Goal: Transaction & Acquisition: Subscribe to service/newsletter

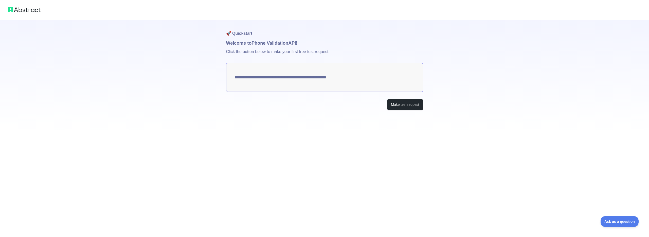
click at [336, 75] on textarea "**********" at bounding box center [324, 77] width 197 height 29
click at [399, 101] on button "Make test request" at bounding box center [405, 104] width 36 height 11
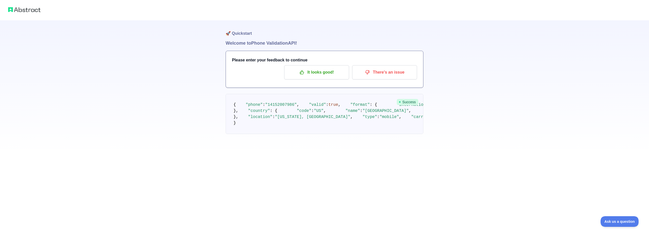
click at [460, 101] on div "🚀 Quickstart Welcome to Phone Validation API! Please enter your feedback to con…" at bounding box center [324, 77] width 649 height 154
click at [320, 73] on p "It looks good!" at bounding box center [316, 72] width 57 height 9
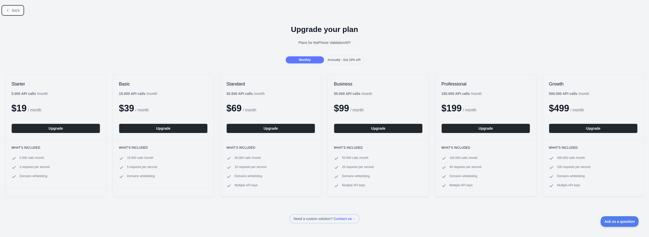
click at [16, 11] on span "Back" at bounding box center [16, 10] width 8 height 4
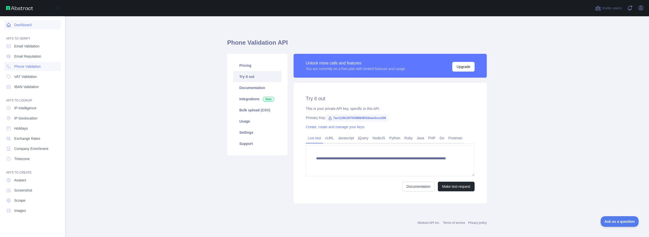
click at [24, 23] on link "Dashboard" at bounding box center [32, 24] width 57 height 9
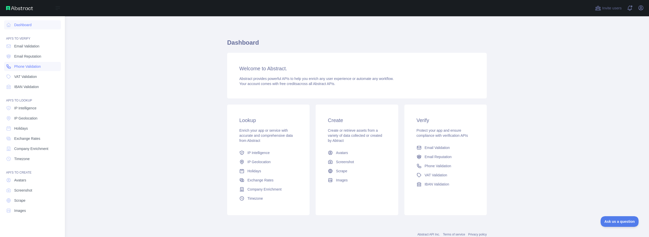
click at [26, 66] on span "Phone Validation" at bounding box center [27, 66] width 27 height 5
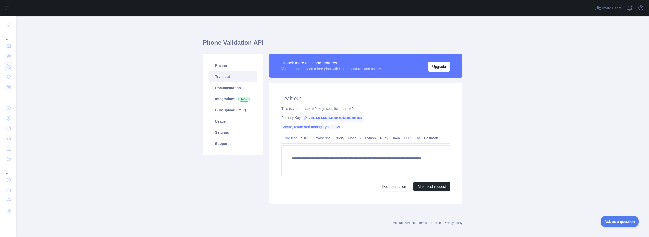
click at [318, 126] on link "Create, rotate and manage your keys" at bounding box center [310, 127] width 59 height 4
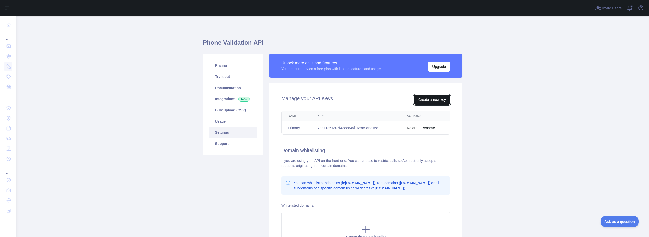
click at [428, 99] on button "Create a new key" at bounding box center [432, 100] width 36 height 10
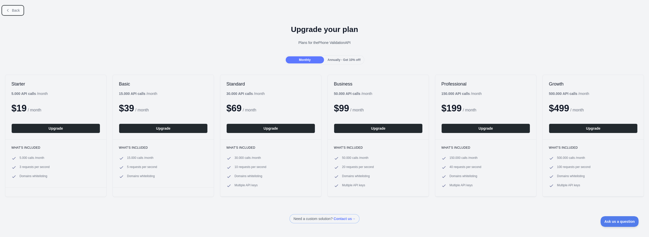
click at [9, 11] on icon at bounding box center [8, 10] width 4 height 4
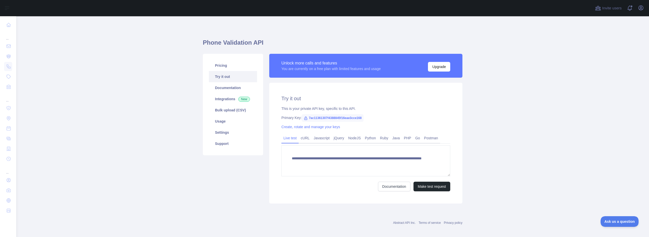
click at [325, 117] on span "7ac11361307f4388845f16eae3cce168" at bounding box center [333, 118] width 62 height 8
copy span "7ac11361307f4388845f16eae3cce168"
click at [301, 137] on link "cURL" at bounding box center [305, 138] width 13 height 8
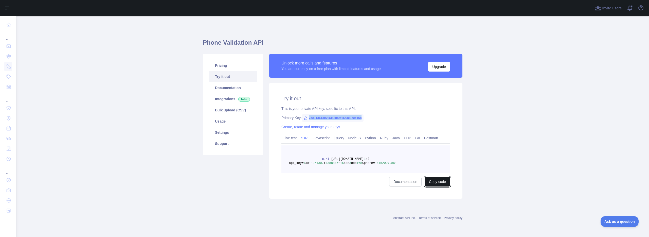
click at [435, 181] on button "Copy code" at bounding box center [437, 182] width 26 height 10
click at [335, 117] on span "7ac11361307f4388845f16eae3cce168" at bounding box center [333, 118] width 62 height 8
click at [331, 117] on span "7ac11361307f4388845f16eae3cce168" at bounding box center [333, 118] width 62 height 8
click at [224, 64] on link "Pricing" at bounding box center [233, 65] width 48 height 11
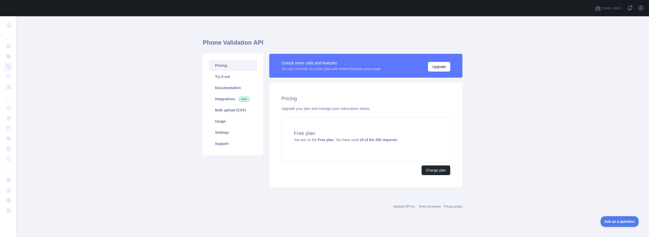
click at [219, 66] on link "Pricing" at bounding box center [233, 65] width 48 height 11
click at [429, 172] on button "Change plan" at bounding box center [435, 170] width 29 height 10
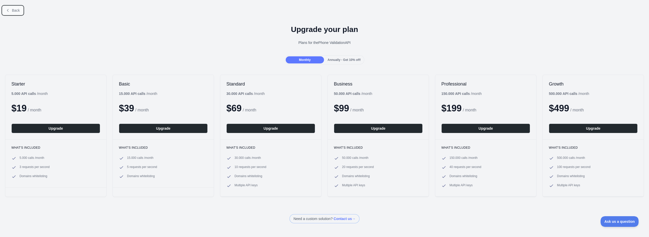
click at [12, 8] on span "Back" at bounding box center [16, 10] width 8 height 4
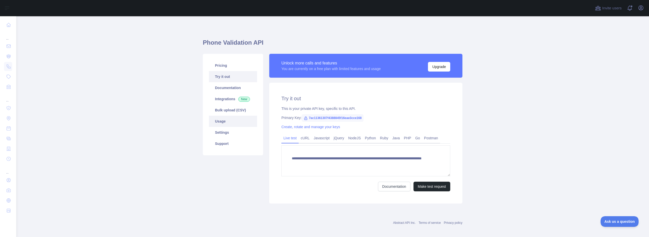
click at [224, 121] on link "Usage" at bounding box center [233, 121] width 48 height 11
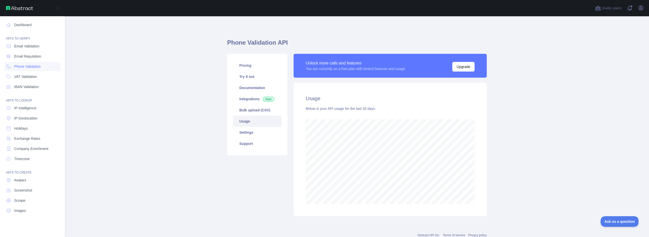
scroll to position [253211, 252852]
click at [17, 27] on link "Dashboard" at bounding box center [32, 24] width 57 height 9
